Goal: Information Seeking & Learning: Learn about a topic

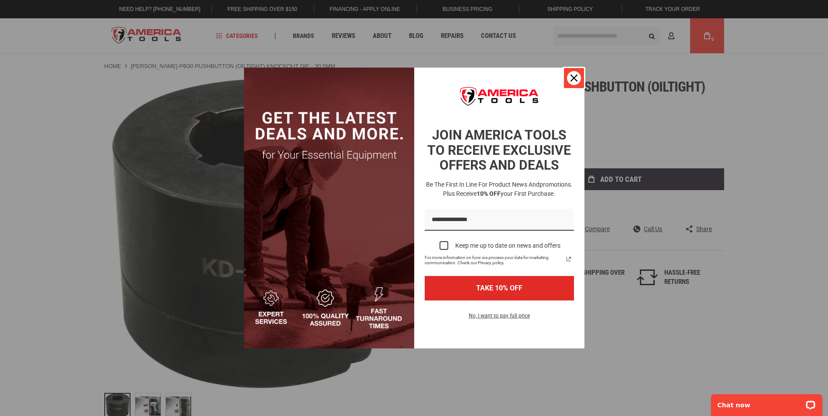
click at [580, 80] on button "Close" at bounding box center [573, 78] width 21 height 21
